Goal: Find specific page/section: Find specific page/section

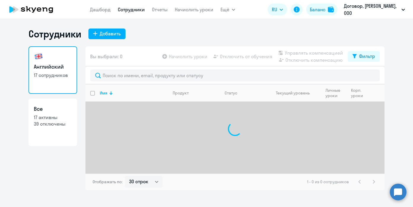
select select "30"
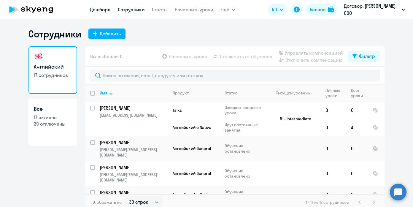
click at [107, 12] on link "Дашборд" at bounding box center [100, 10] width 21 height 6
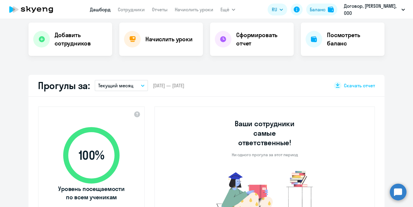
scroll to position [125, 0]
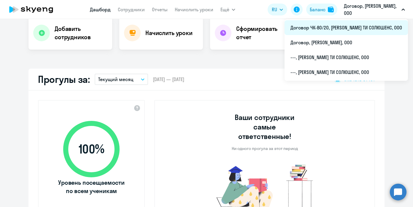
click at [356, 26] on li "Договор ЧК-80/20, [PERSON_NAME] ТИ СОЛЮШЕНС, ООО" at bounding box center [346, 27] width 123 height 15
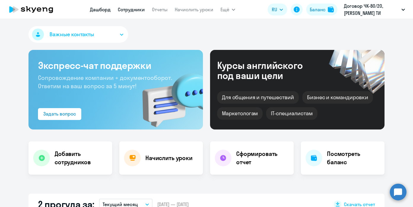
click at [133, 9] on link "Сотрудники" at bounding box center [131, 10] width 27 height 6
select select "30"
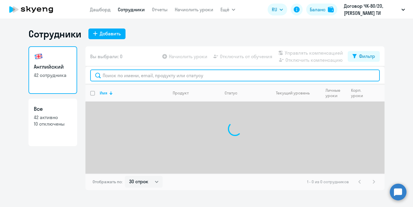
click at [161, 78] on input "text" at bounding box center [235, 75] width 290 height 12
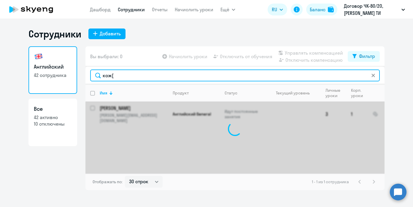
type input "кож"
